Goal: Task Accomplishment & Management: Manage account settings

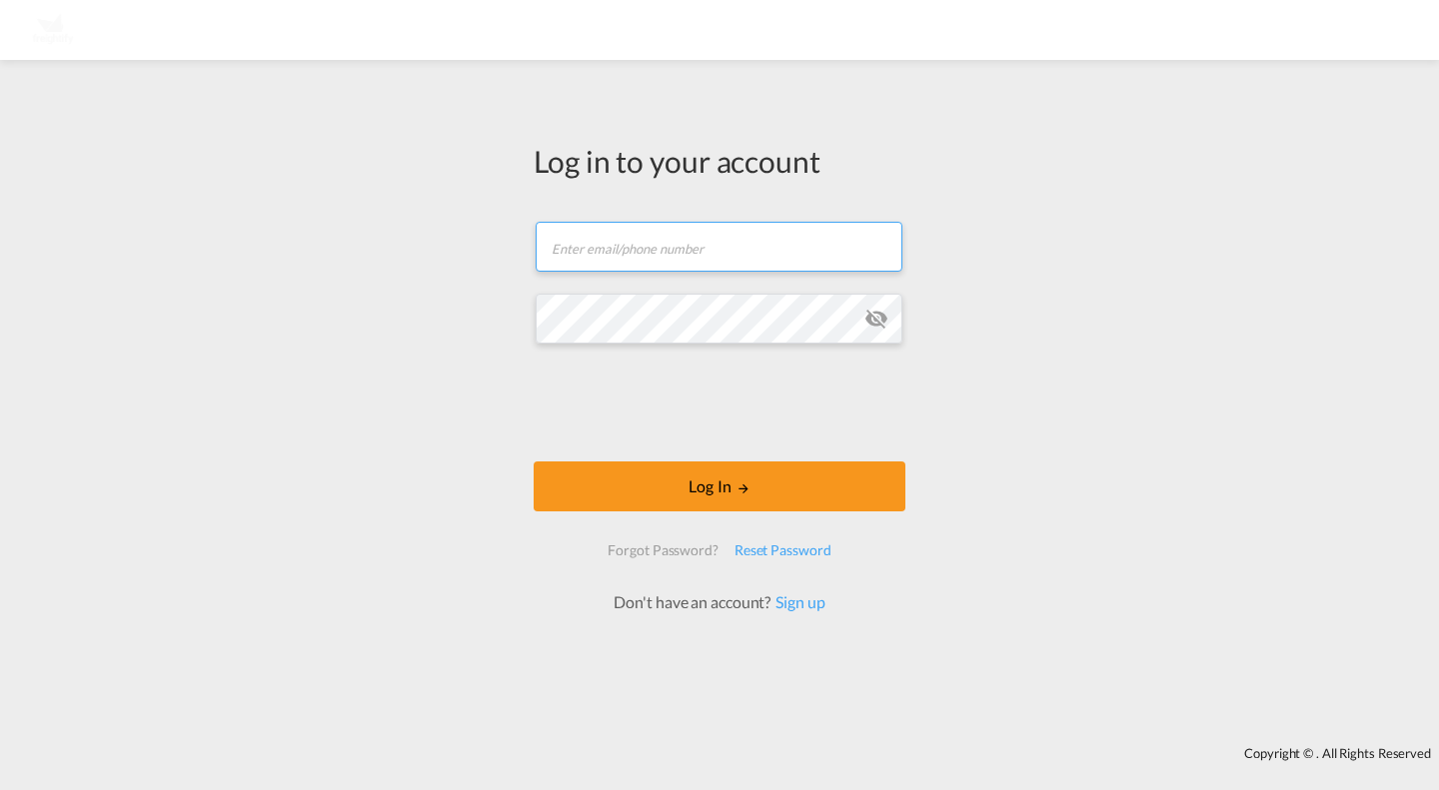
click at [749, 258] on input "text" at bounding box center [718, 247] width 367 height 50
paste input "[EMAIL_ADDRESS][DOMAIN_NAME]"
type input "[EMAIL_ADDRESS][DOMAIN_NAME]"
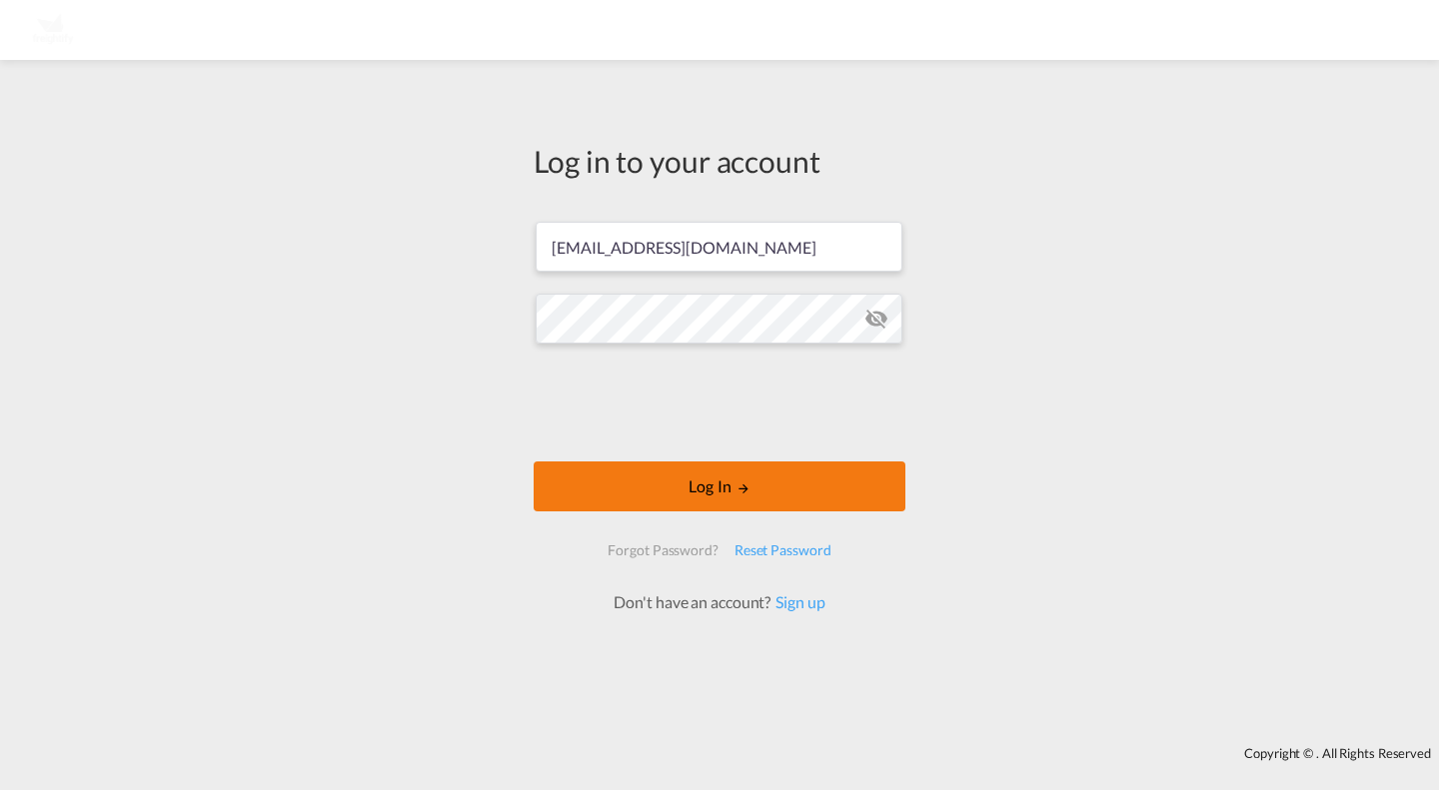
click at [712, 468] on button "Log In" at bounding box center [719, 487] width 372 height 50
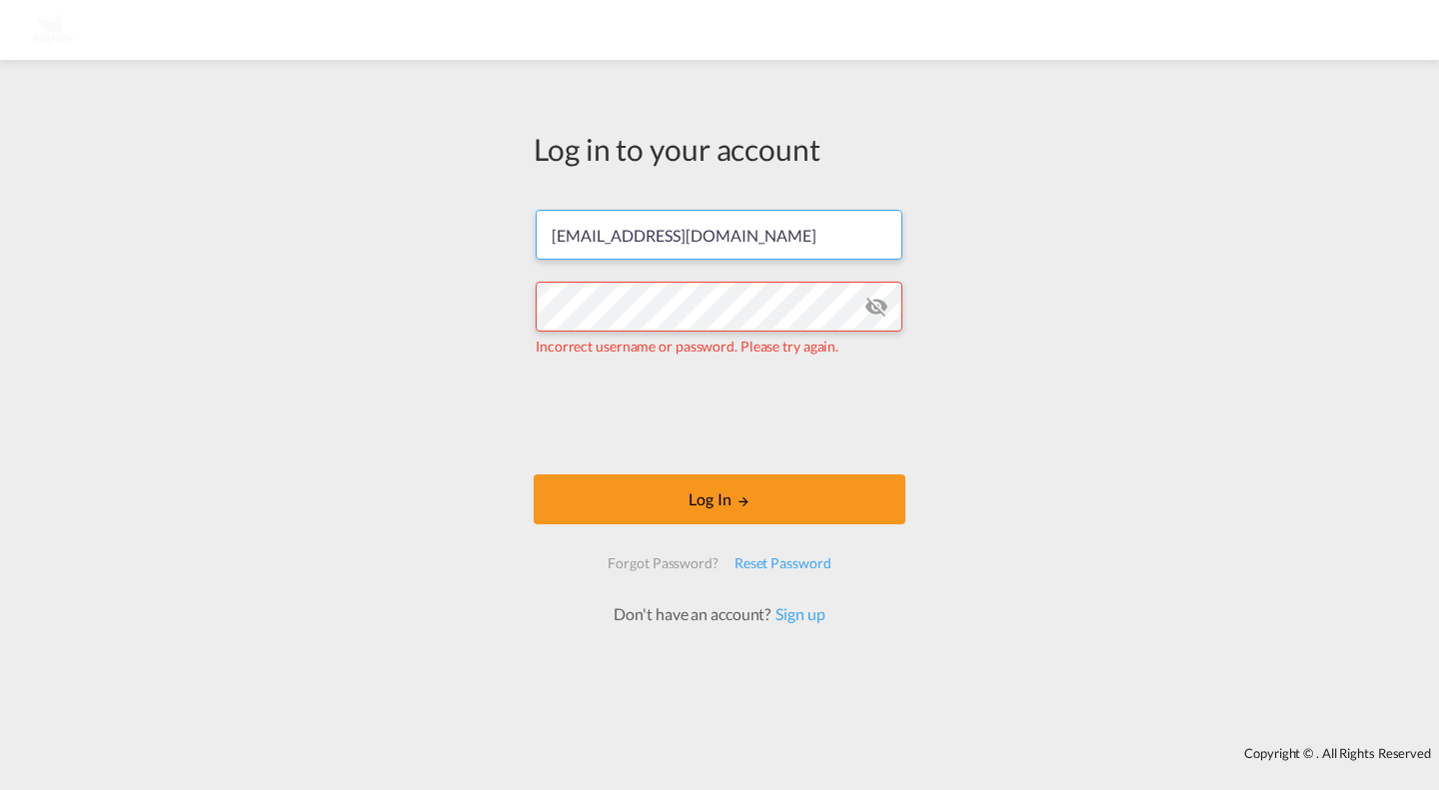
click at [552, 235] on input "[EMAIL_ADDRESS][DOMAIN_NAME]" at bounding box center [718, 235] width 367 height 50
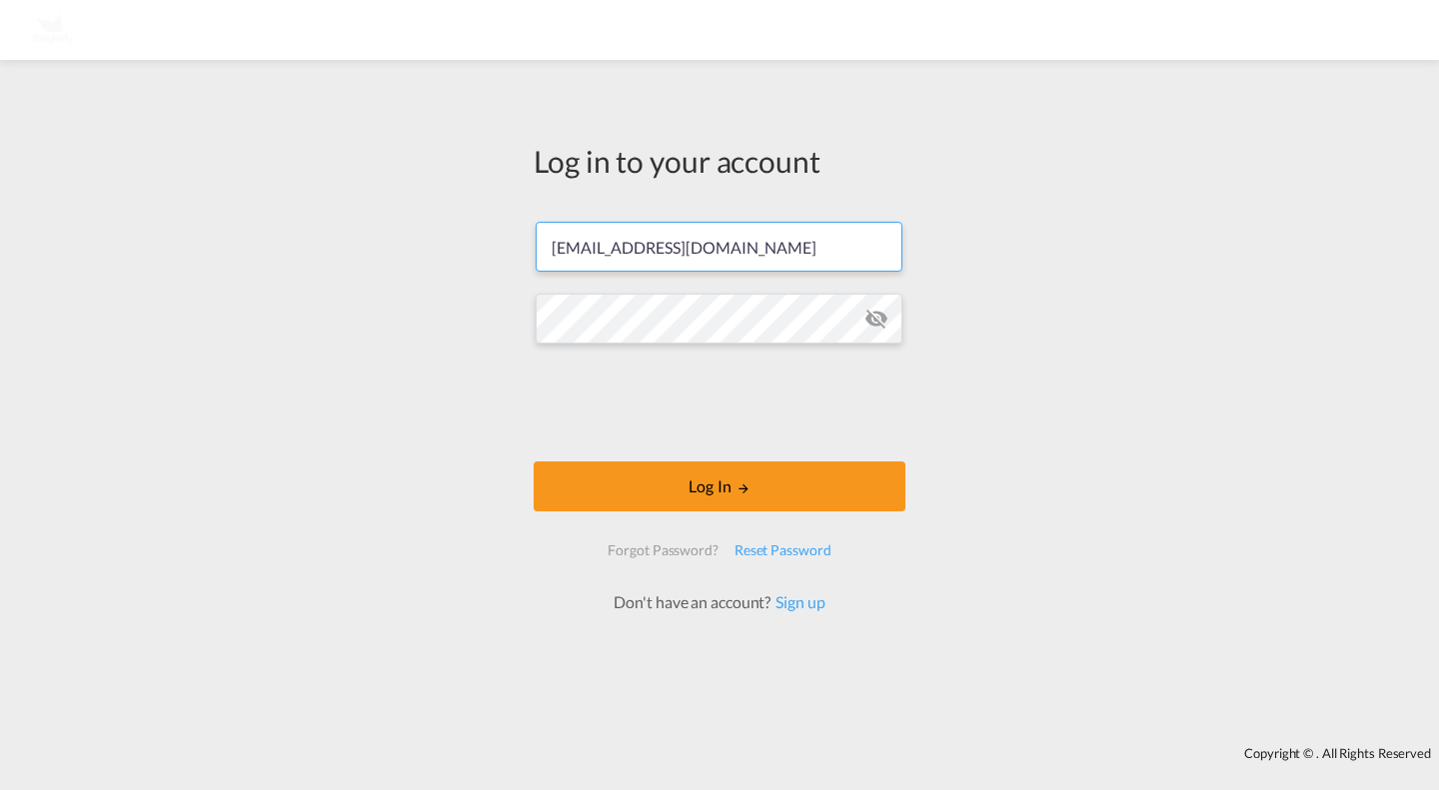
click at [799, 254] on input "[EMAIL_ADDRESS][DOMAIN_NAME]" at bounding box center [718, 247] width 367 height 50
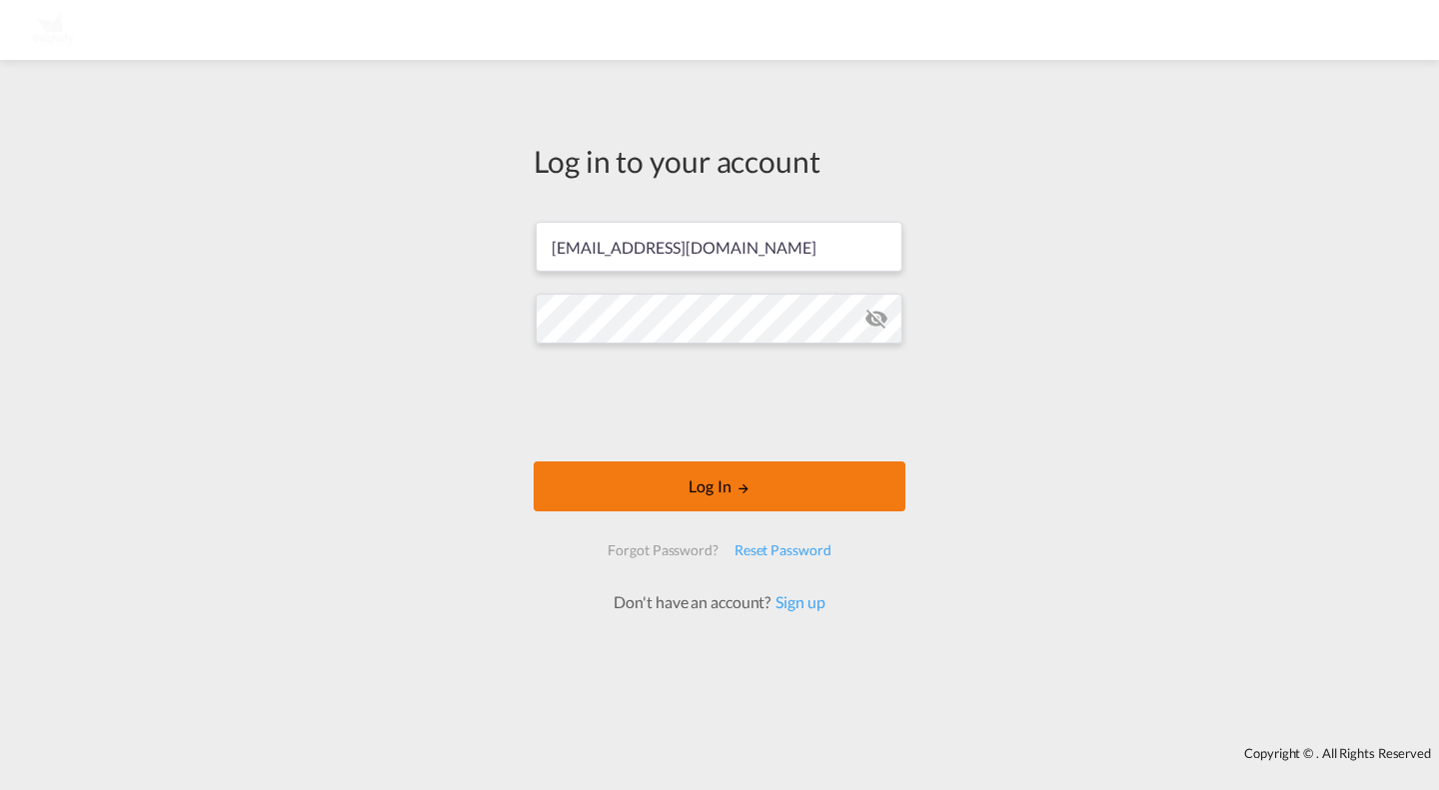
click at [682, 492] on button "Log In" at bounding box center [719, 487] width 372 height 50
